Goal: Check status: Check status

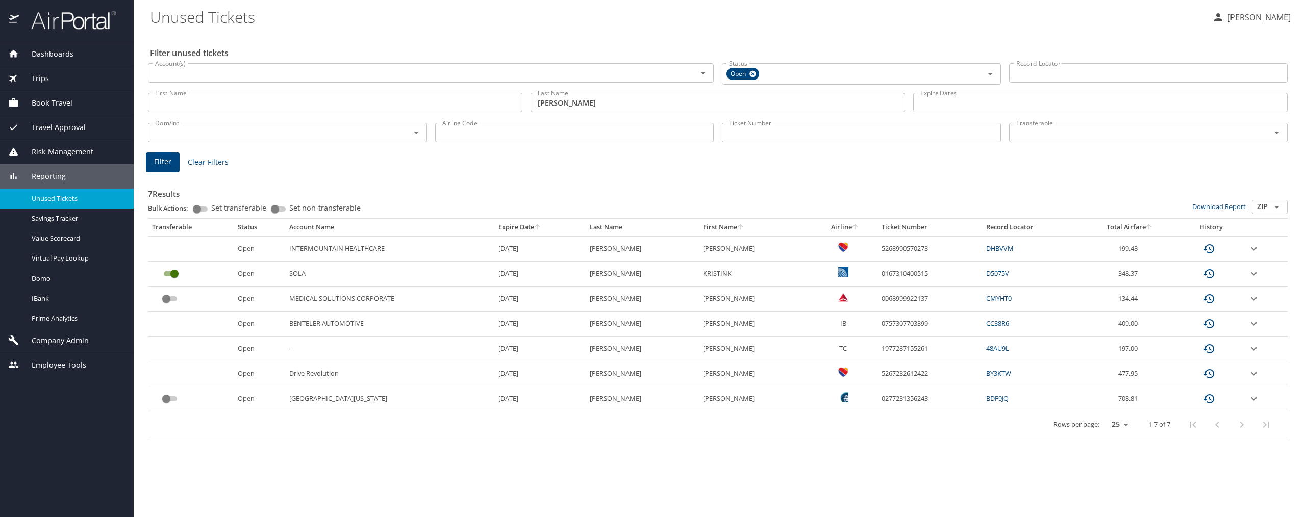
click at [41, 76] on span "Trips" at bounding box center [34, 78] width 30 height 11
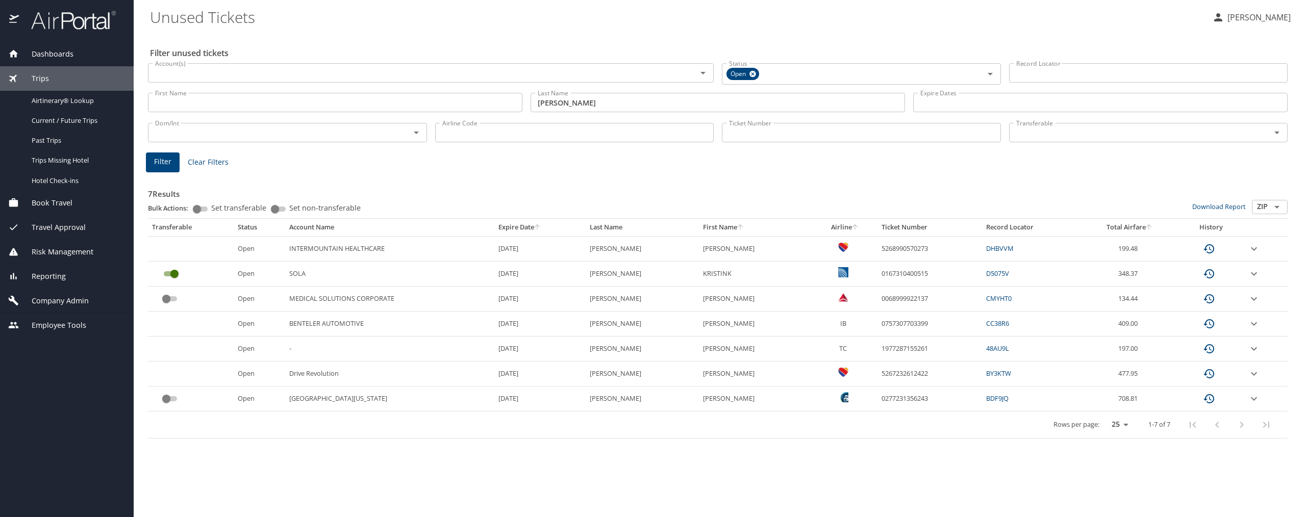
click at [41, 76] on span "Trips" at bounding box center [34, 78] width 30 height 11
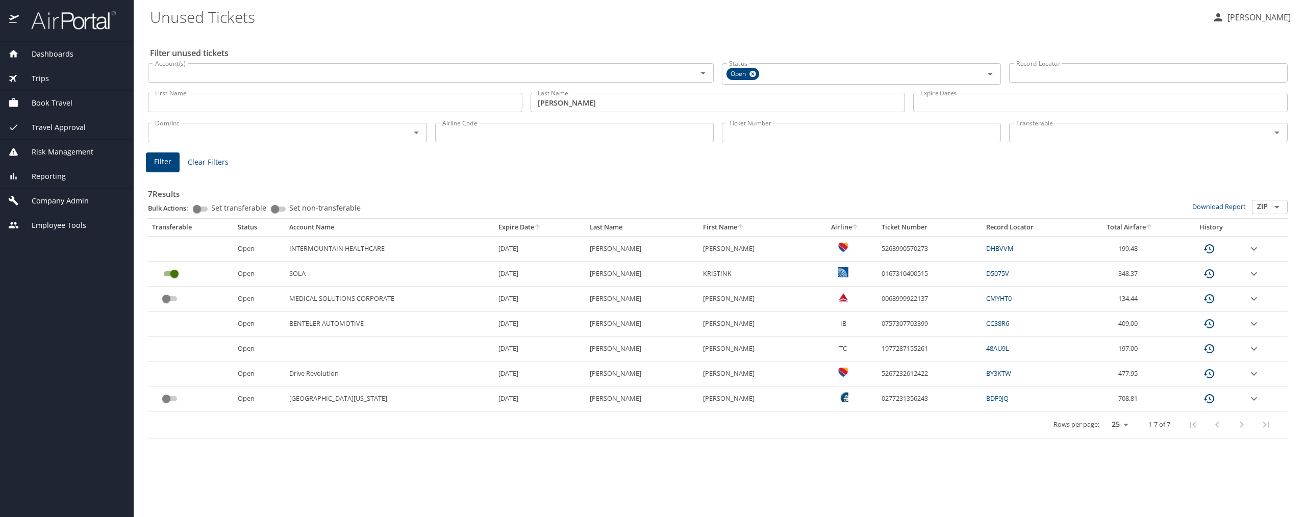
click at [42, 79] on span "Trips" at bounding box center [34, 78] width 30 height 11
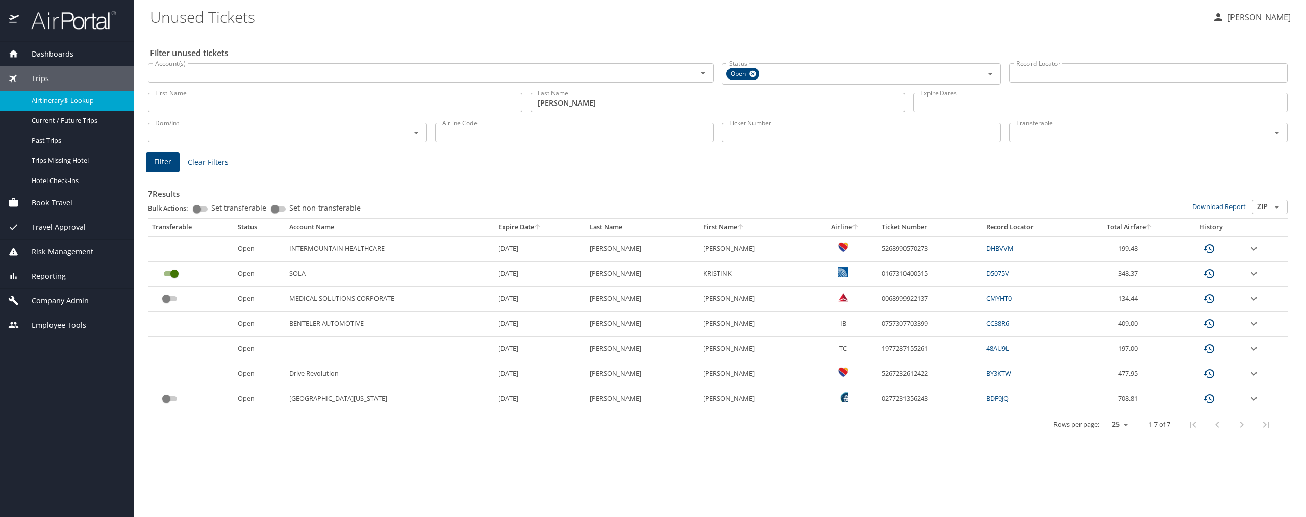
click at [57, 100] on span "Airtinerary® Lookup" at bounding box center [77, 101] width 90 height 10
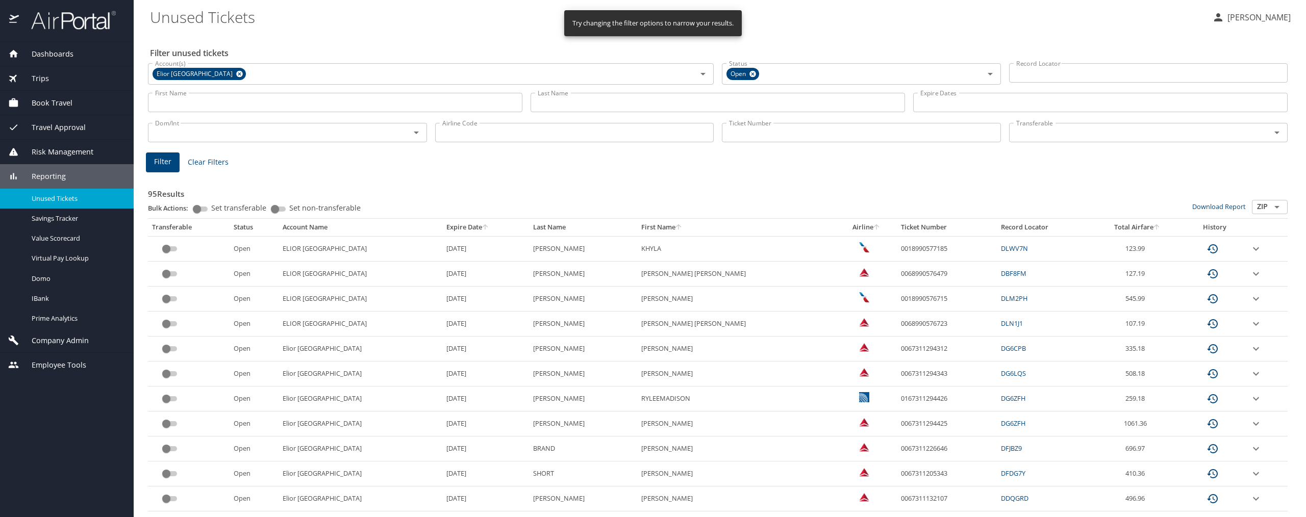
click at [44, 80] on span "Trips" at bounding box center [34, 78] width 30 height 11
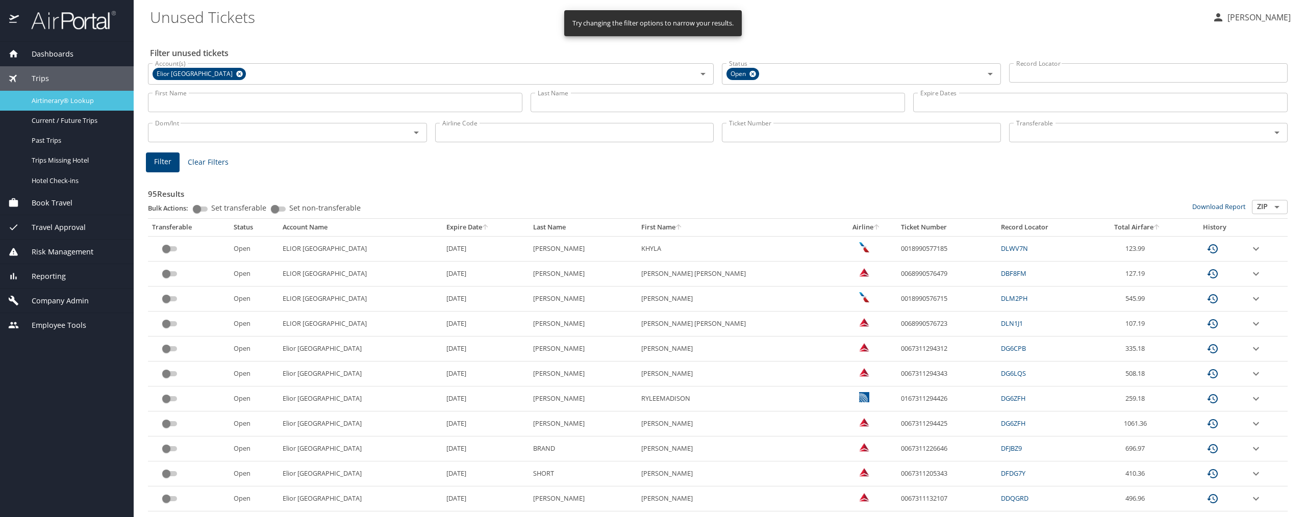
click at [44, 99] on span "Airtinerary® Lookup" at bounding box center [77, 101] width 90 height 10
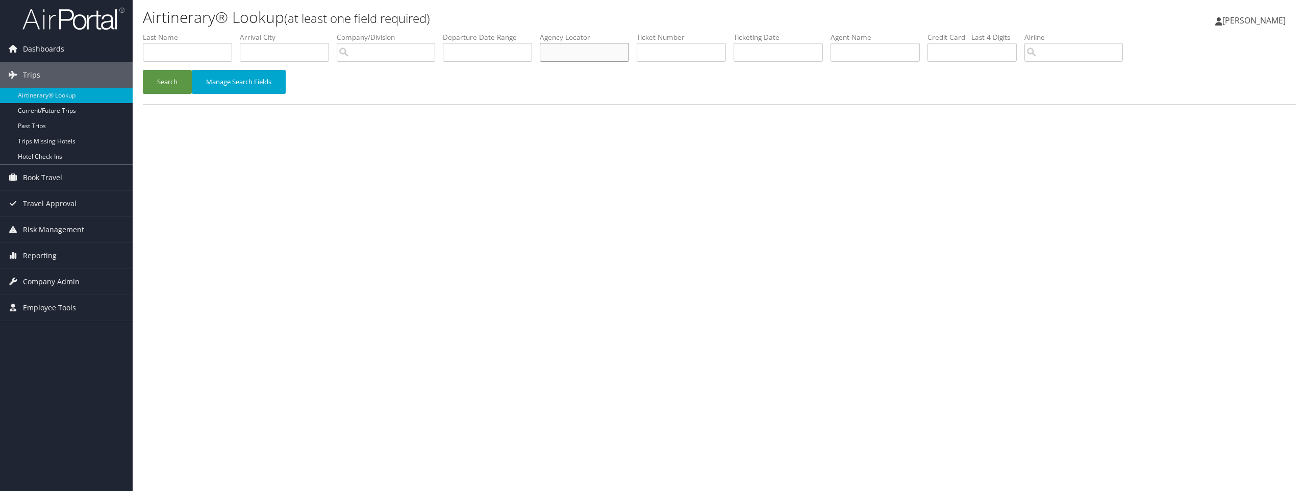
paste input "C3VQLB"
type input "C3VQLB"
click at [170, 83] on button "Search" at bounding box center [167, 82] width 49 height 24
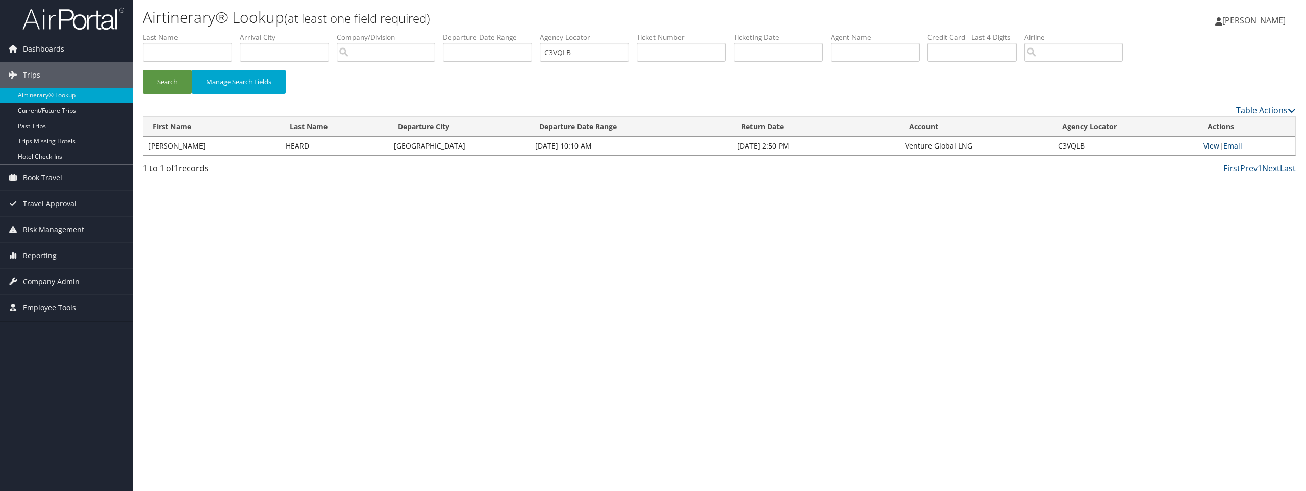
click at [1210, 144] on link "View" at bounding box center [1211, 146] width 16 height 10
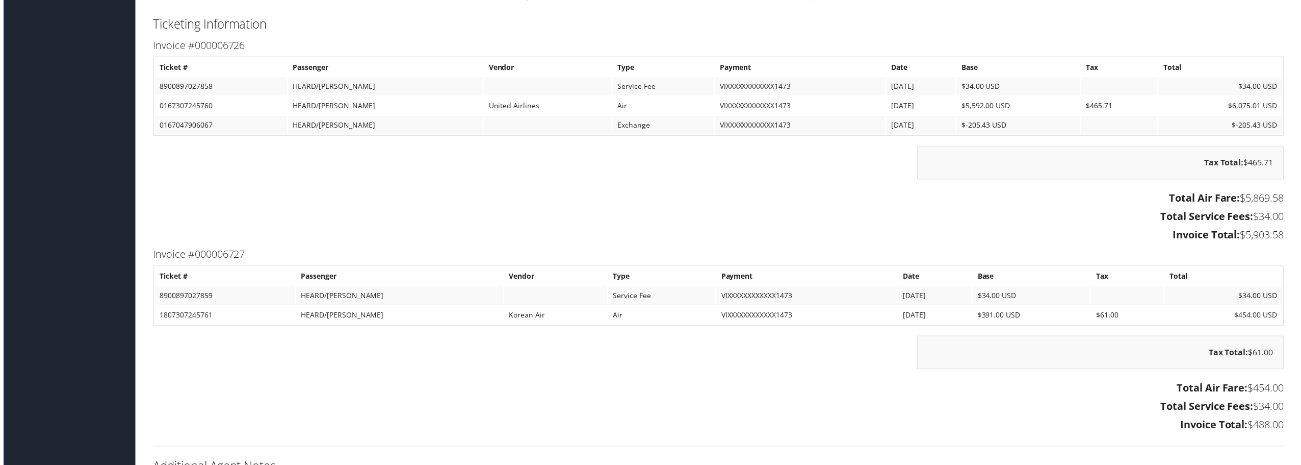
scroll to position [1263, 0]
